Goal: Information Seeking & Learning: Find specific fact

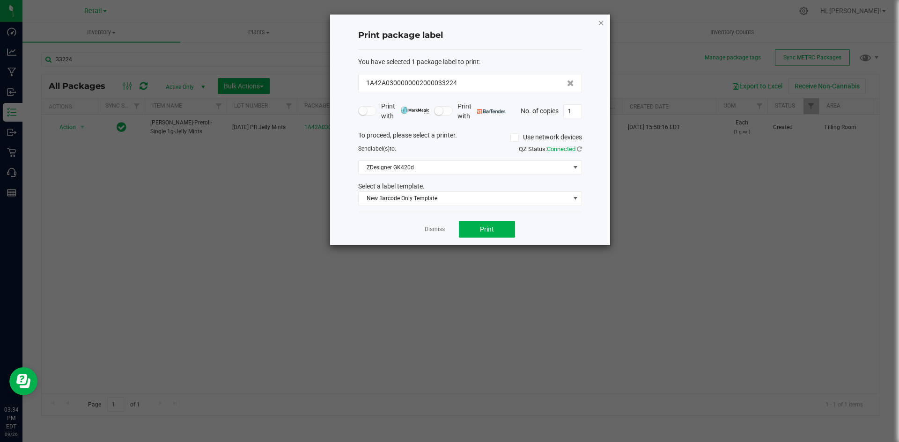
click at [600, 24] on icon "button" at bounding box center [601, 22] width 7 height 11
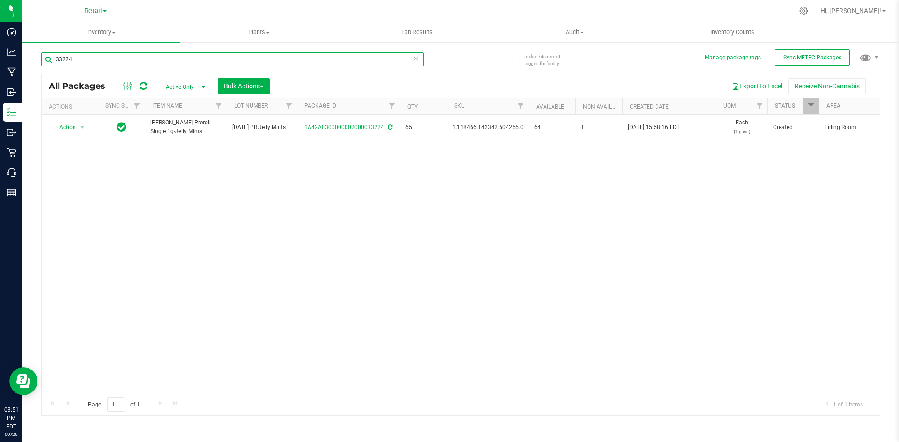
drag, startPoint x: -315, startPoint y: 26, endPoint x: -341, endPoint y: 24, distance: 26.3
click at [0, 24] on html "Dashboard Analytics Manufacturing Inbound Inventory Outbound Retail Call Center…" at bounding box center [449, 221] width 899 height 442
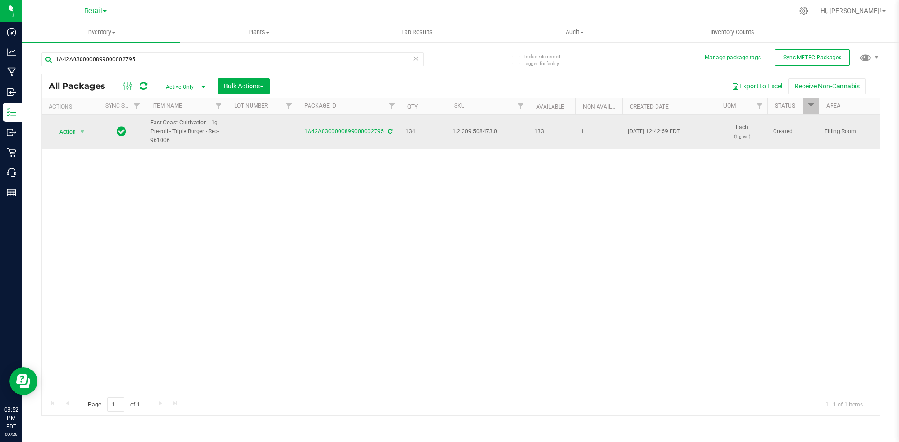
click at [471, 135] on span "1.2.309.508473.0" at bounding box center [487, 131] width 71 height 9
click at [475, 123] on td "1.2.309.508473.0" at bounding box center [488, 132] width 82 height 35
click at [470, 129] on span "1.2.309.508473.0" at bounding box center [487, 131] width 71 height 9
copy span "1.2.309.508473.0"
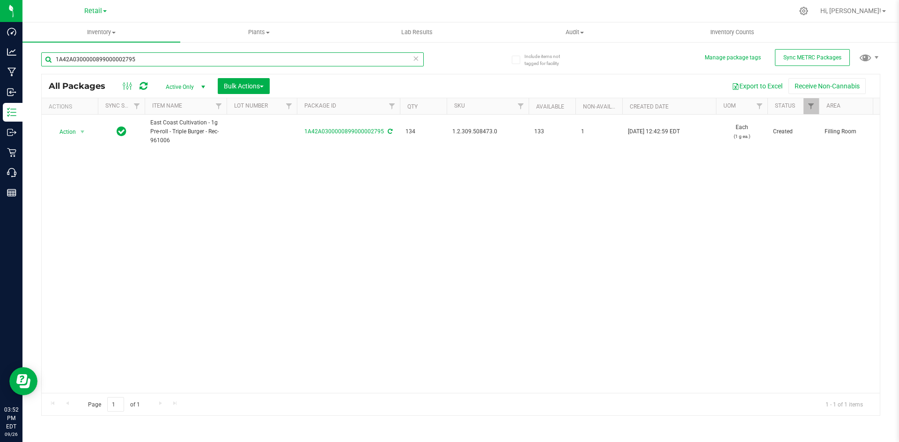
drag, startPoint x: 147, startPoint y: 60, endPoint x: -340, endPoint y: 25, distance: 488.7
click at [0, 25] on html "Dashboard Analytics Manufacturing Inbound Inventory Outbound Retail Call Center…" at bounding box center [449, 221] width 899 height 442
paste input ".2.309.508473.0"
drag, startPoint x: 146, startPoint y: 67, endPoint x: 145, endPoint y: 61, distance: 5.6
click at [145, 67] on div "1.2.309.508473.0" at bounding box center [232, 63] width 383 height 22
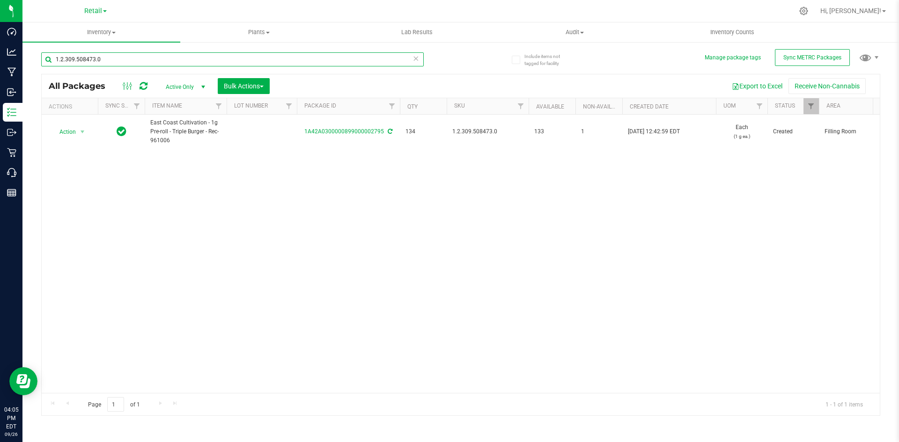
drag, startPoint x: 137, startPoint y: 58, endPoint x: -265, endPoint y: 22, distance: 403.3
click at [0, 22] on html "Dashboard Analytics Manufacturing Inbound Inventory Outbound Retail Call Center…" at bounding box center [449, 221] width 899 height 442
type input "1A42A0300000002000033452"
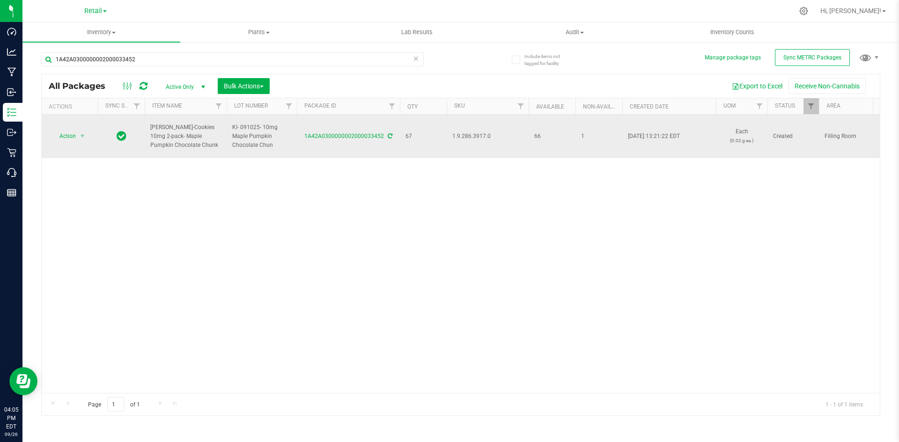
click at [479, 134] on span "1.9.286.3917.0" at bounding box center [487, 136] width 71 height 9
copy span "1.9.286.3917.0"
